Goal: Check status

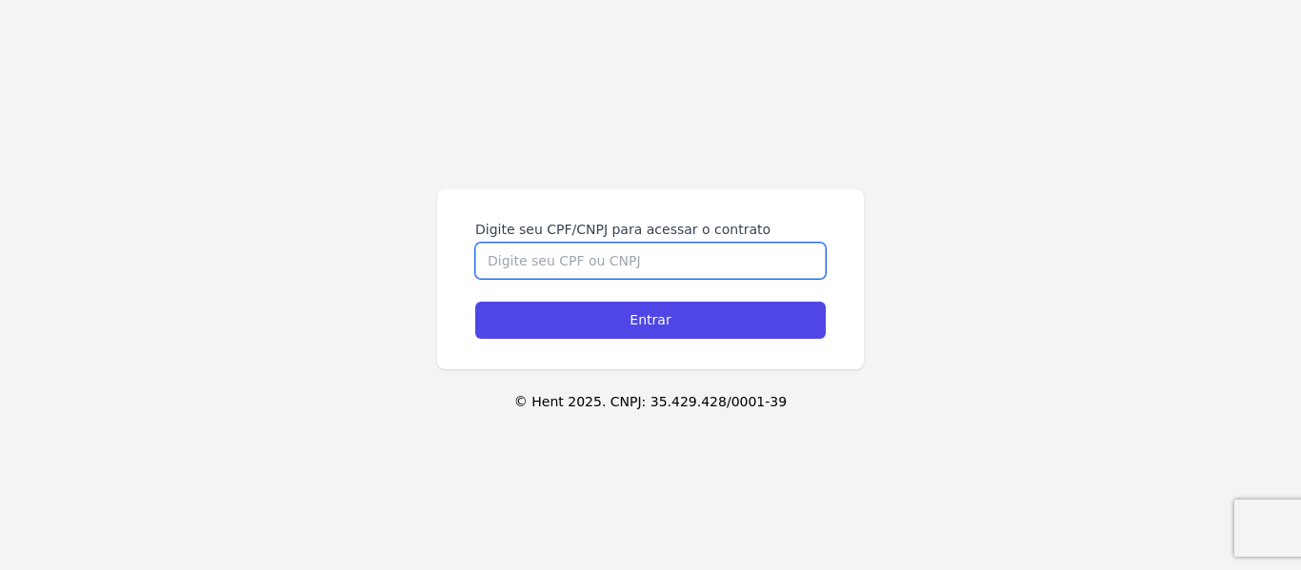
click at [525, 263] on input "Digite seu CPF/CNPJ para acessar o contrato" at bounding box center [650, 261] width 350 height 36
type input "03382144107"
click at [475, 302] on input "Entrar" at bounding box center [650, 320] width 350 height 37
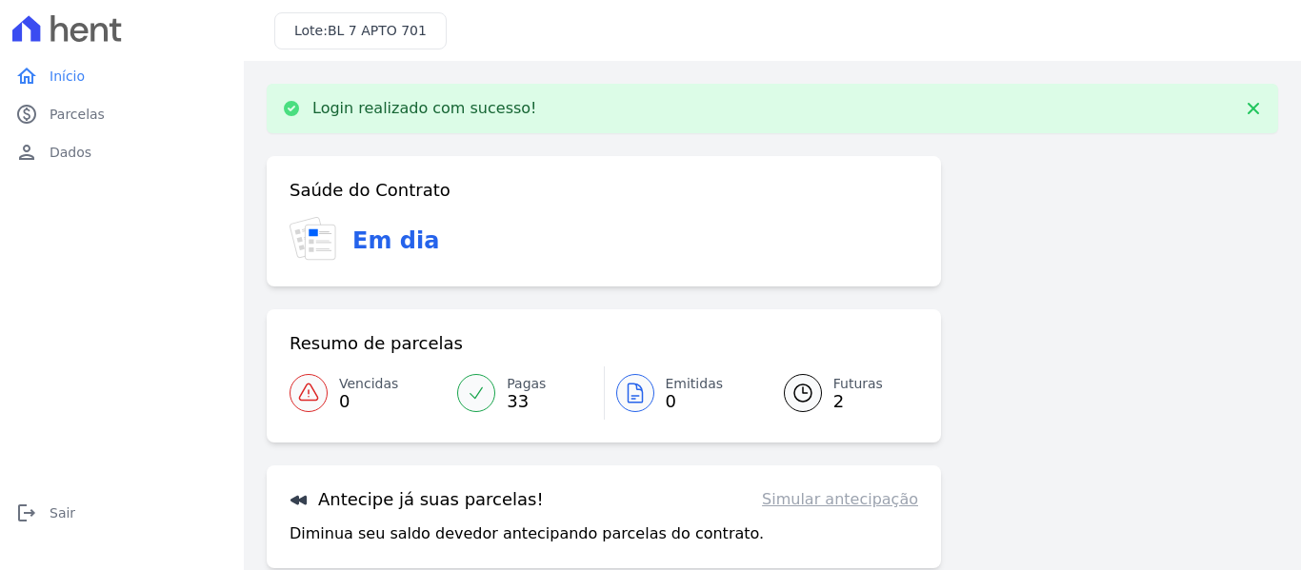
click at [848, 376] on span "Futuras" at bounding box center [858, 384] width 50 height 20
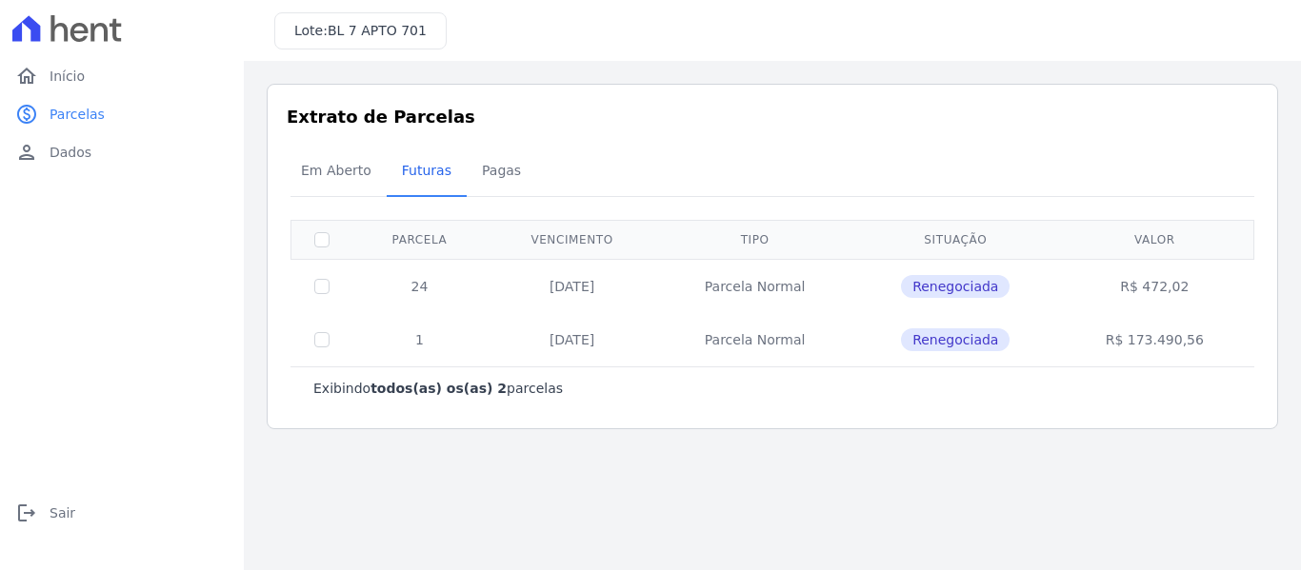
drag, startPoint x: 424, startPoint y: 283, endPoint x: 1227, endPoint y: 290, distance: 803.7
click at [1227, 290] on tr "24 [DATE] [GEOGRAPHIC_DATA] Renegociada R$ 472,02" at bounding box center [772, 286] width 963 height 54
